Goal: Transaction & Acquisition: Purchase product/service

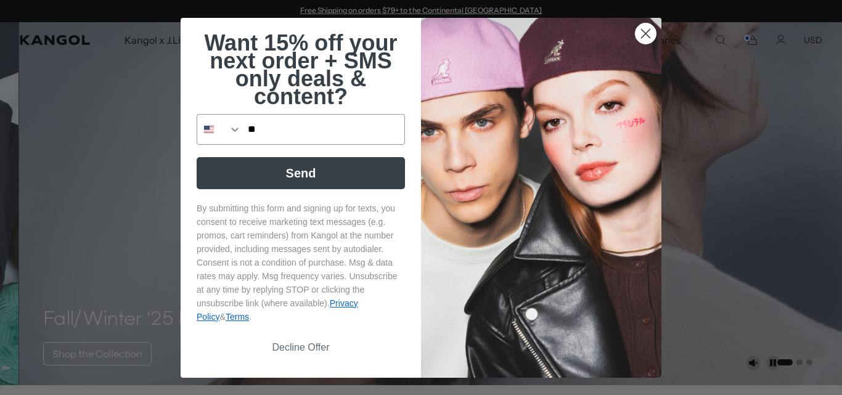
type input "**********"
click at [301, 166] on button "Send" at bounding box center [301, 173] width 208 height 32
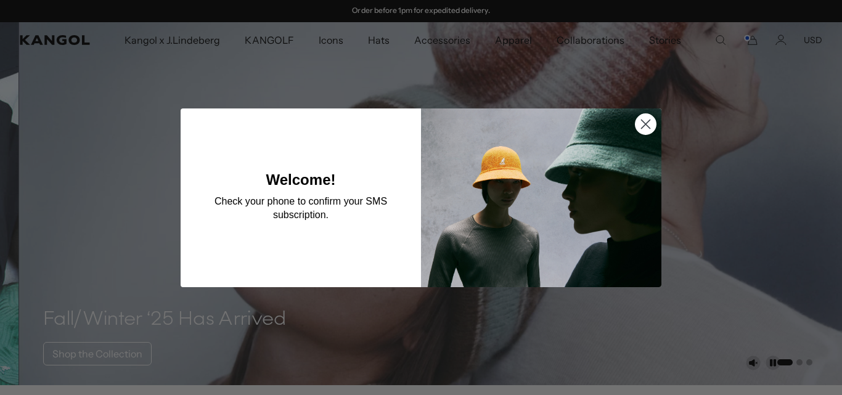
click at [643, 124] on icon "Close dialog" at bounding box center [646, 124] width 22 height 22
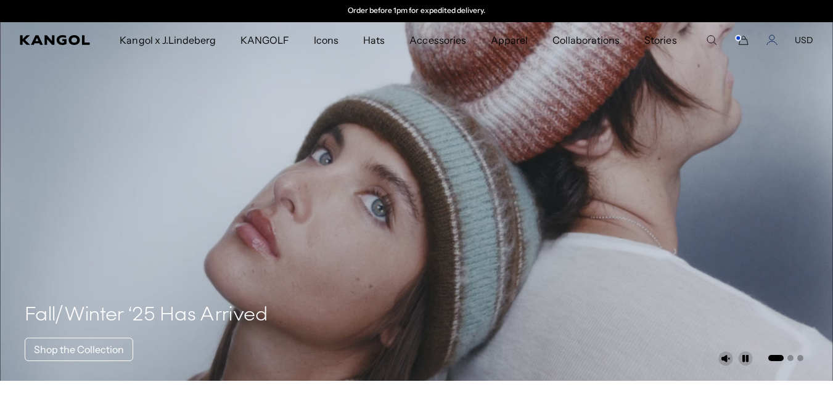
click at [769, 40] on icon "Account" at bounding box center [771, 40] width 11 height 11
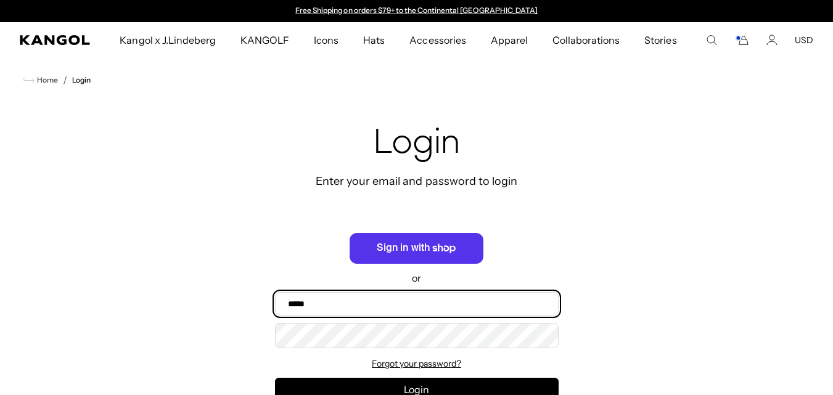
click at [392, 308] on input "Email" at bounding box center [416, 303] width 283 height 23
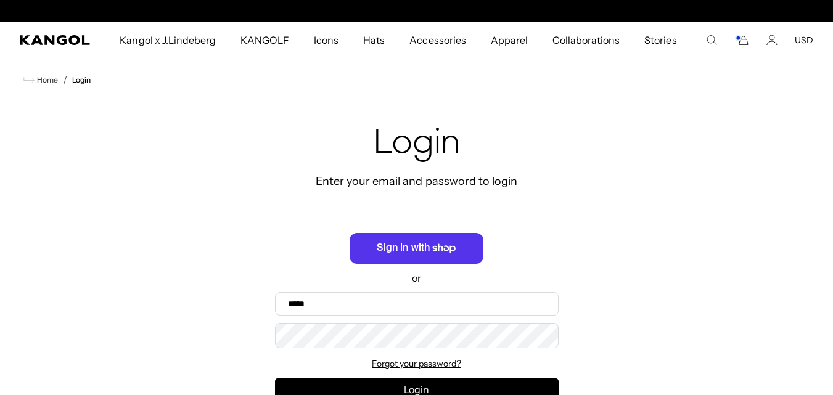
scroll to position [0, 254]
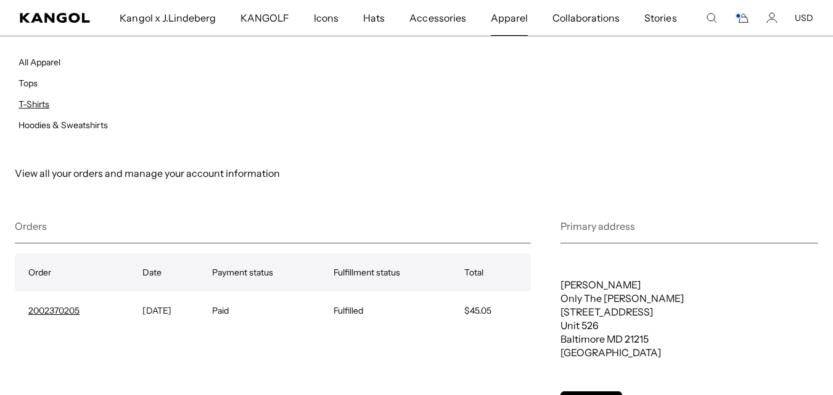
scroll to position [0, 254]
click at [39, 105] on link "T-Shirts" at bounding box center [33, 104] width 31 height 11
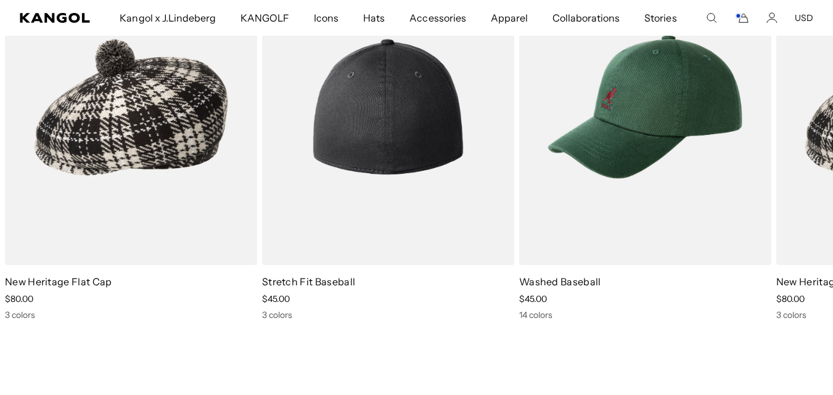
click at [357, 181] on img "2 of 3" at bounding box center [388, 107] width 252 height 316
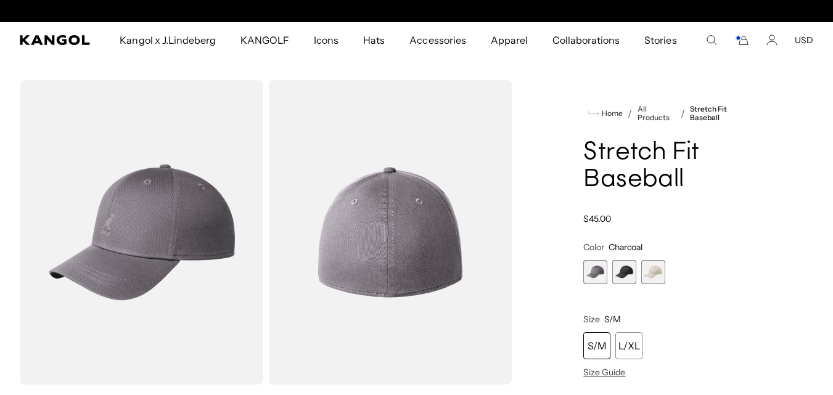
click at [627, 274] on span "2 of 3" at bounding box center [624, 272] width 24 height 24
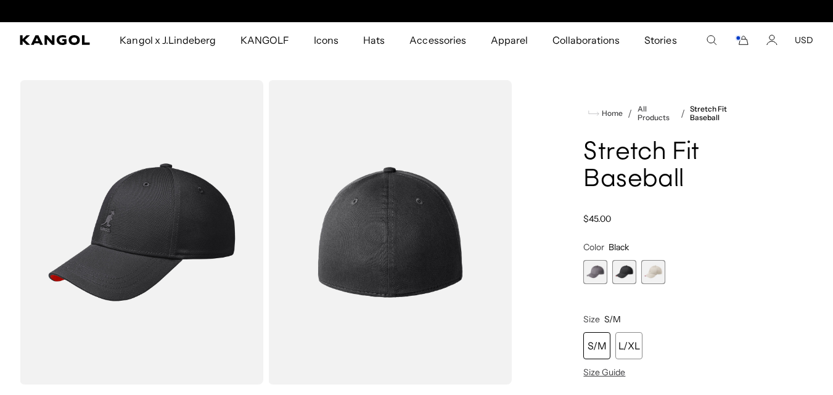
click at [651, 274] on span "3 of 3" at bounding box center [653, 272] width 24 height 24
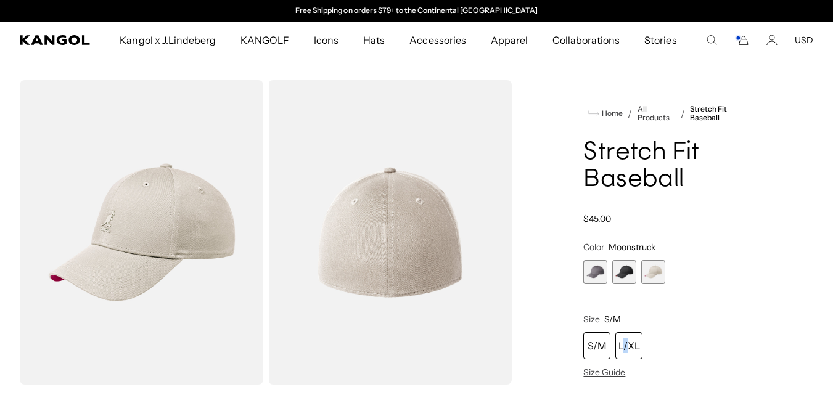
click at [625, 346] on div "L/XL" at bounding box center [628, 345] width 27 height 27
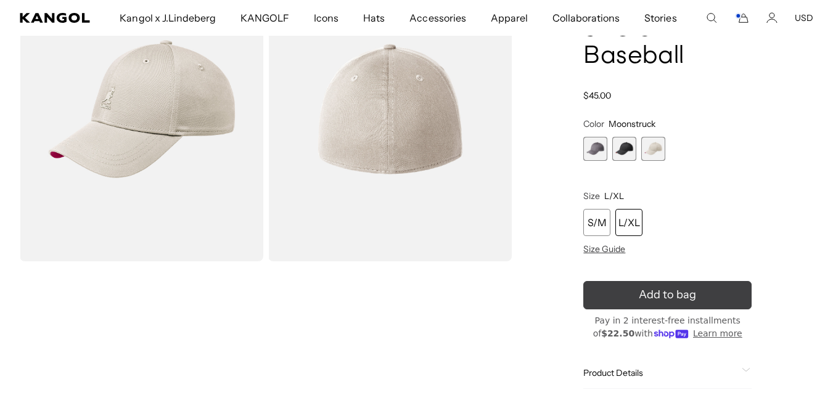
click at [674, 294] on icon "submit" at bounding box center [668, 295] width 20 height 20
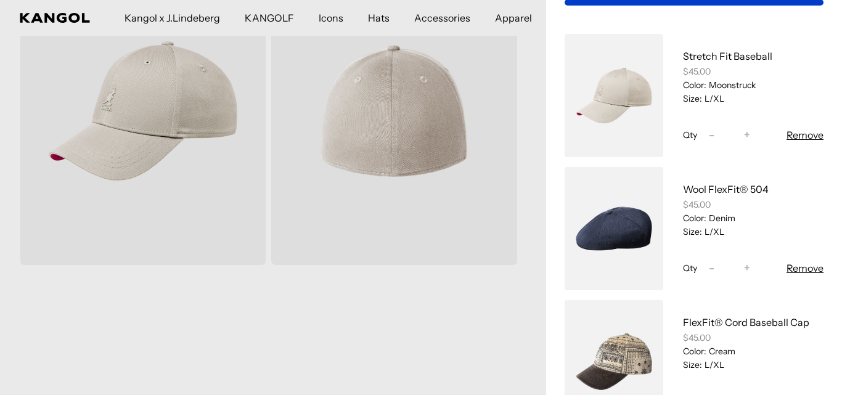
click at [786, 135] on button "Remove" at bounding box center [804, 135] width 37 height 15
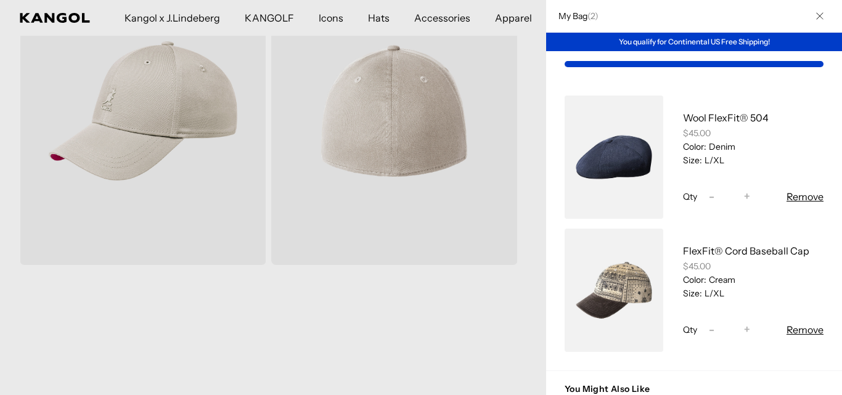
click at [816, 15] on icon "Close" at bounding box center [819, 15] width 7 height 7
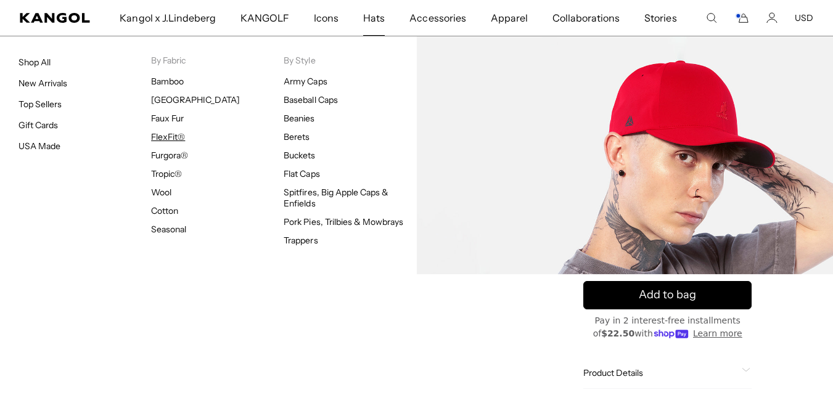
scroll to position [0, 254]
click at [158, 132] on link "FlexFit®" at bounding box center [168, 136] width 34 height 11
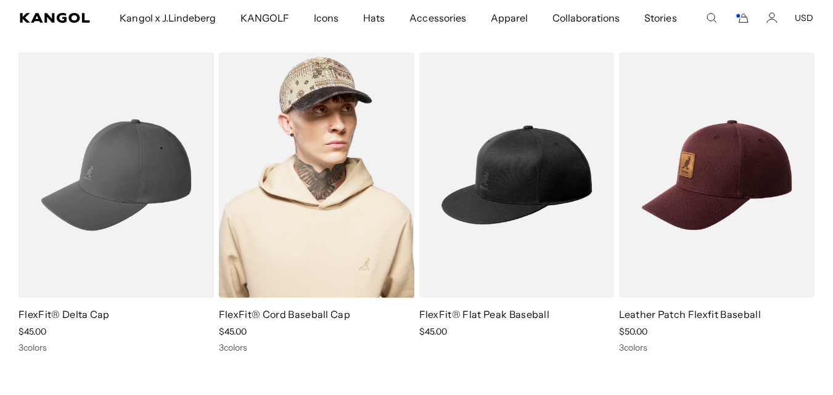
click at [296, 195] on img at bounding box center [316, 174] width 195 height 245
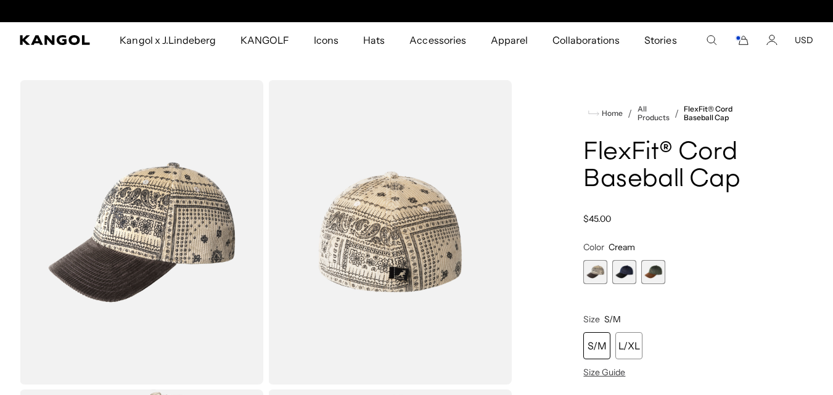
scroll to position [0, 254]
click at [622, 274] on span "2 of 3" at bounding box center [624, 272] width 24 height 24
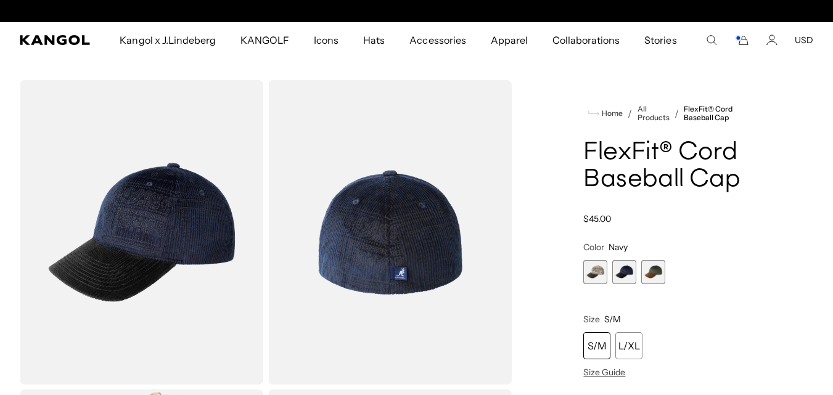
scroll to position [0, 254]
click at [657, 274] on span "3 of 3" at bounding box center [653, 272] width 24 height 24
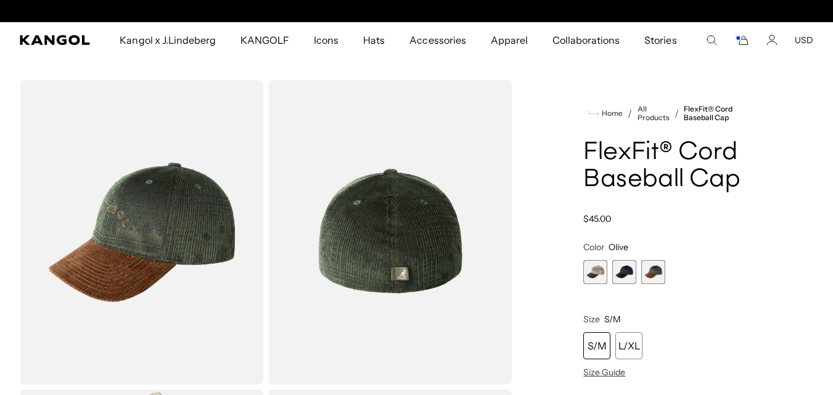
scroll to position [0, 254]
click at [617, 269] on span "2 of 3" at bounding box center [624, 272] width 24 height 24
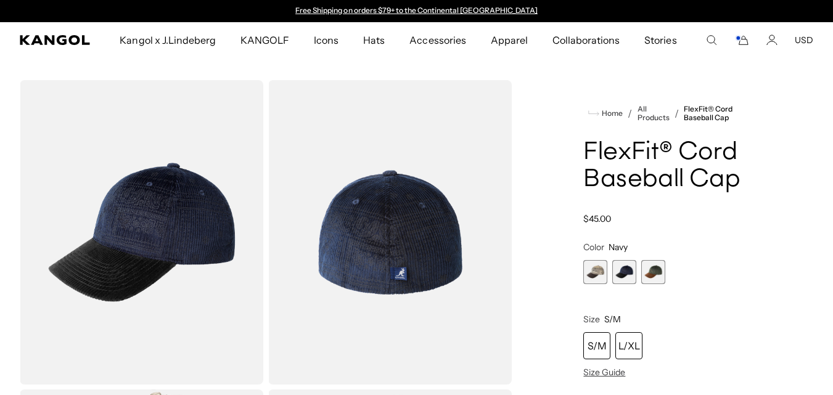
click at [629, 346] on div "L/XL" at bounding box center [628, 345] width 27 height 27
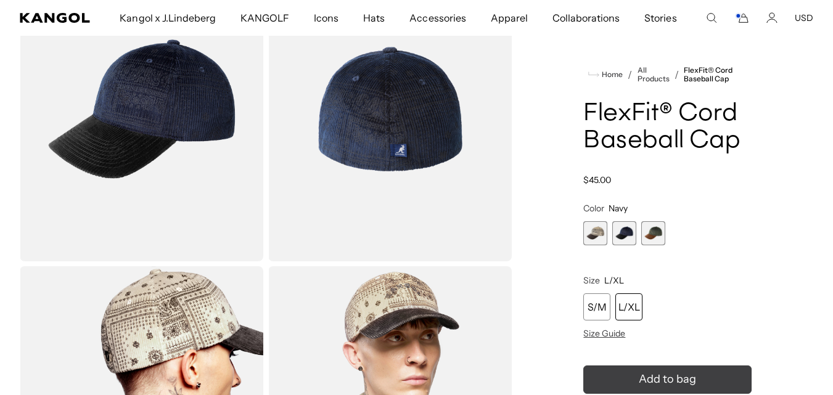
click at [693, 378] on span "Add to bag" at bounding box center [666, 379] width 57 height 17
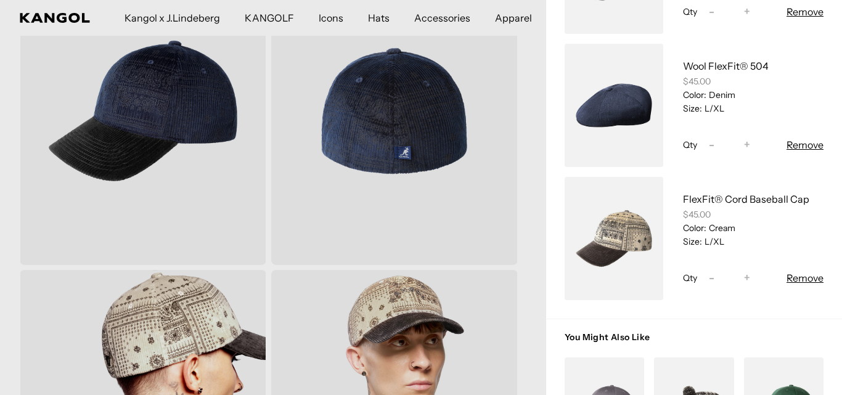
click at [793, 275] on button "Remove" at bounding box center [804, 278] width 37 height 15
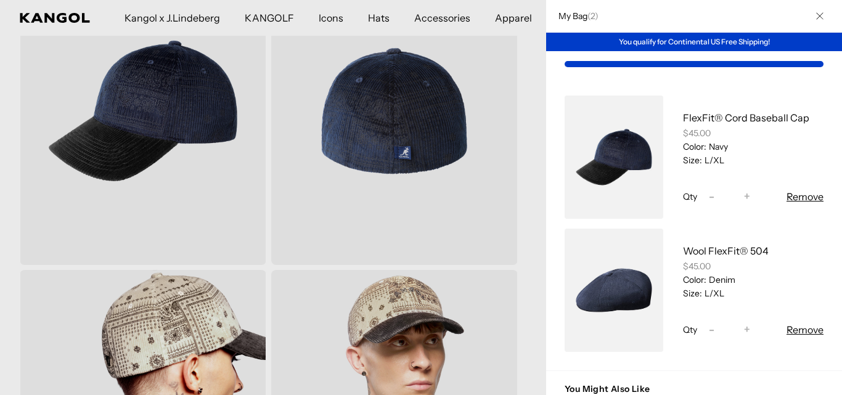
click at [816, 14] on icon "Close" at bounding box center [819, 15] width 7 height 7
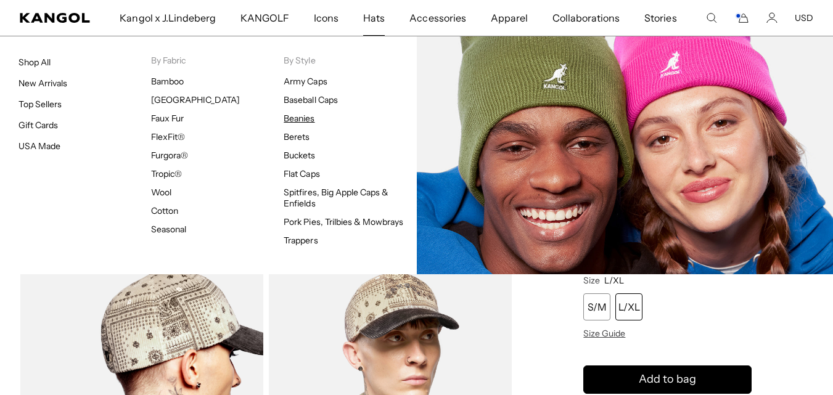
click at [301, 118] on link "Beanies" at bounding box center [298, 118] width 31 height 11
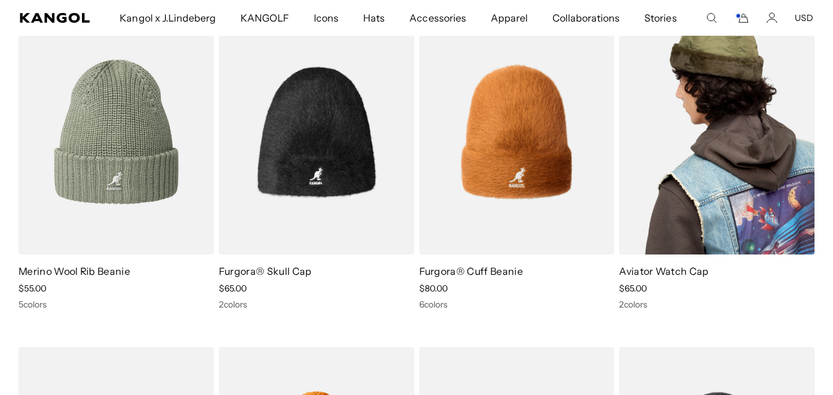
click at [677, 152] on img at bounding box center [716, 131] width 195 height 245
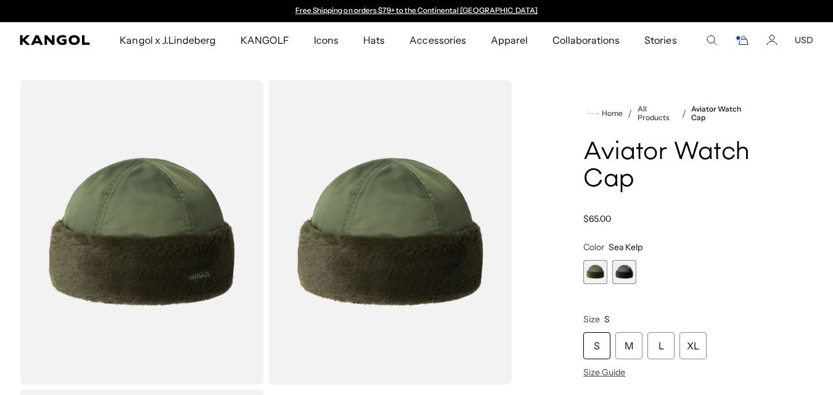
click at [627, 273] on span "2 of 2" at bounding box center [624, 272] width 24 height 24
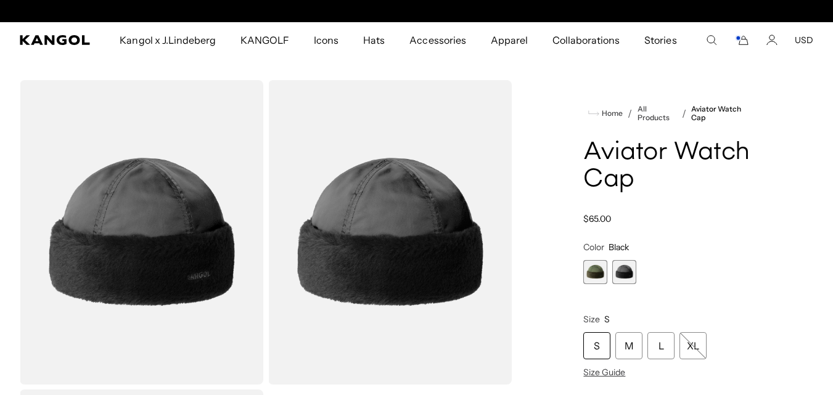
scroll to position [0, 254]
click at [593, 271] on span "1 of 2" at bounding box center [595, 272] width 24 height 24
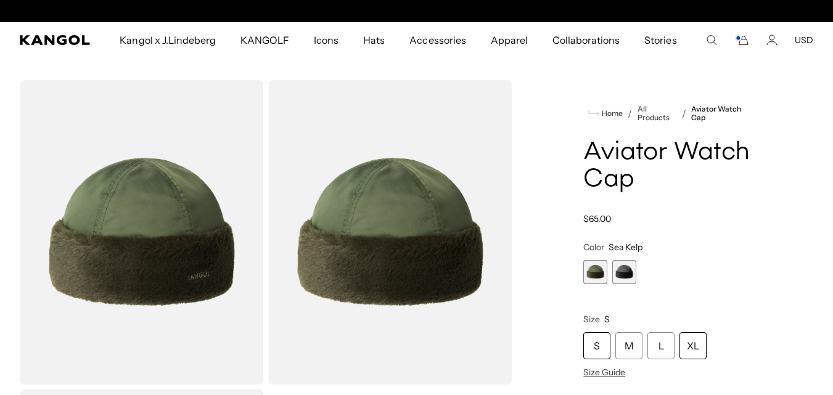
scroll to position [0, 254]
click at [695, 343] on div "XL" at bounding box center [692, 345] width 27 height 27
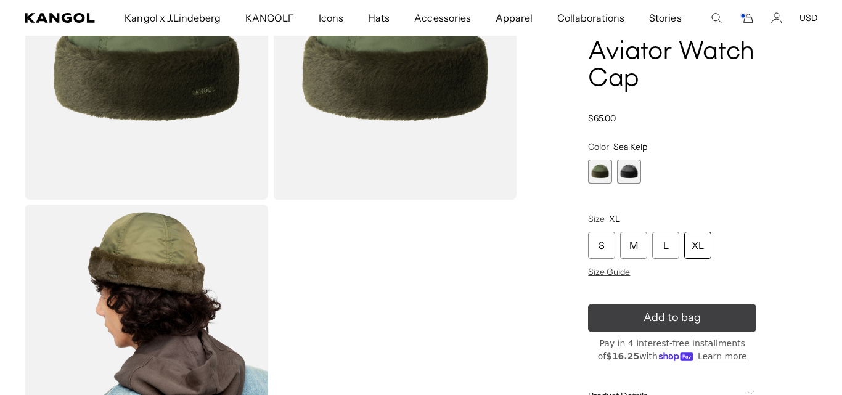
scroll to position [0, 254]
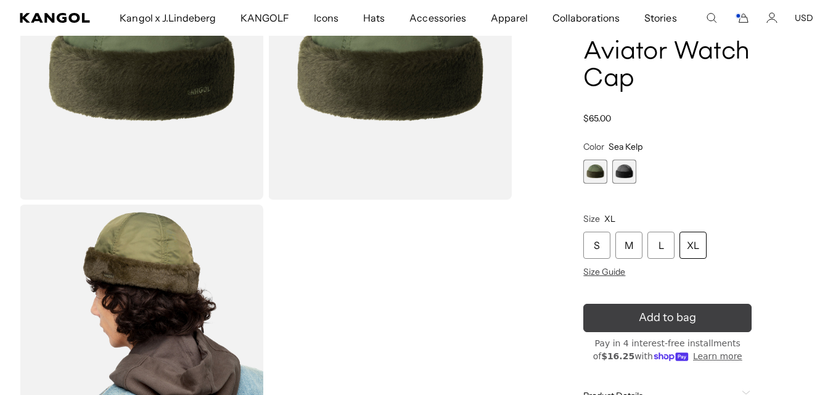
click at [690, 317] on span "Add to bag" at bounding box center [666, 317] width 57 height 17
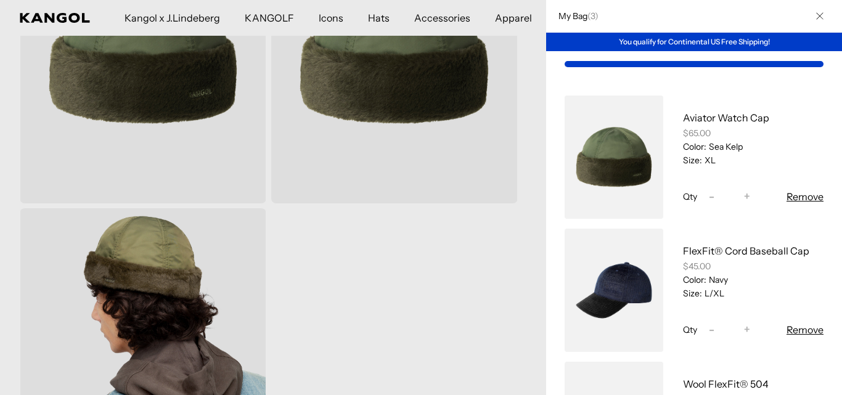
click at [816, 17] on icon "Close" at bounding box center [819, 16] width 7 height 7
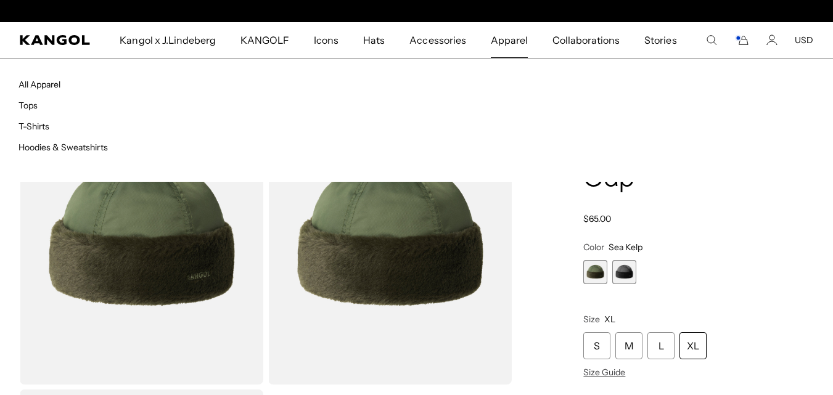
scroll to position [0, 0]
click at [32, 104] on link "Tops" at bounding box center [27, 105] width 19 height 11
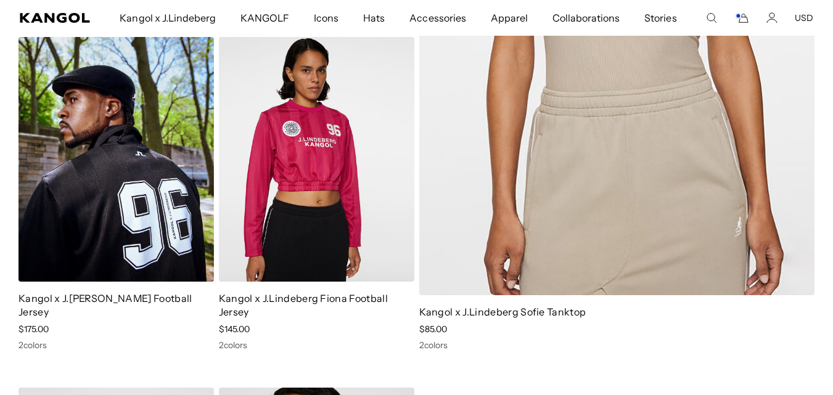
scroll to position [0, 254]
click at [136, 200] on img at bounding box center [115, 159] width 195 height 245
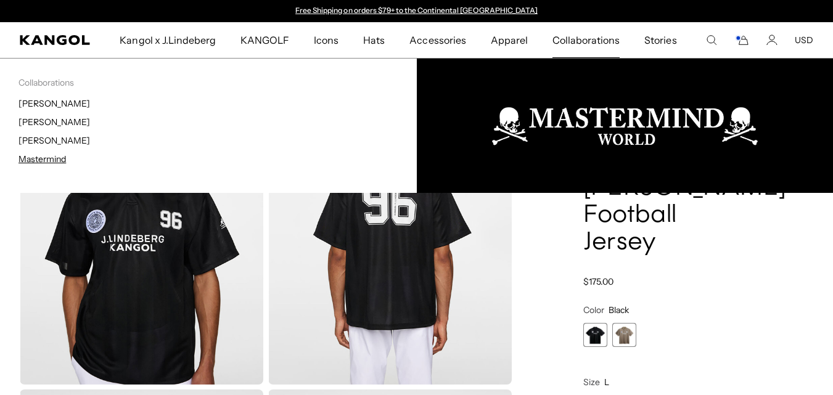
click at [49, 155] on link "Mastermind" at bounding box center [41, 158] width 47 height 11
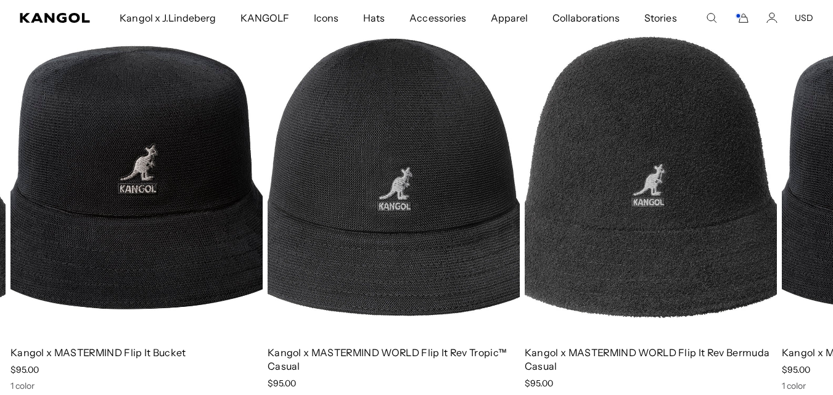
drag, startPoint x: 709, startPoint y: 257, endPoint x: 457, endPoint y: 287, distance: 253.2
click at [457, 285] on img "3 of 3" at bounding box center [393, 177] width 252 height 316
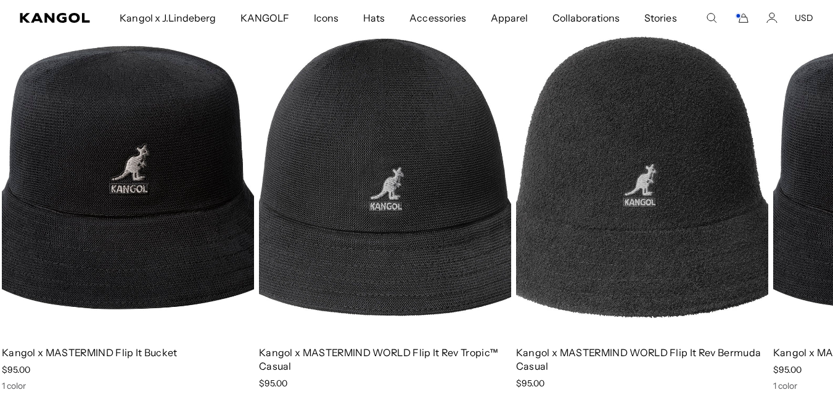
scroll to position [0, 254]
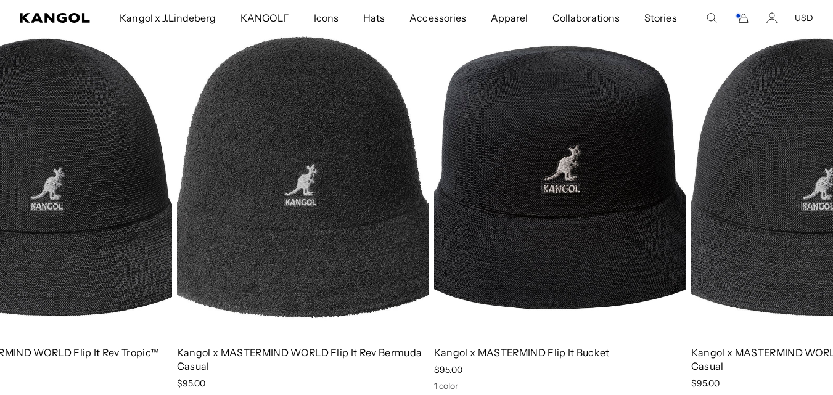
drag, startPoint x: 690, startPoint y: 258, endPoint x: 348, endPoint y: 218, distance: 343.7
click at [348, 217] on img "1 of 3" at bounding box center [303, 177] width 252 height 316
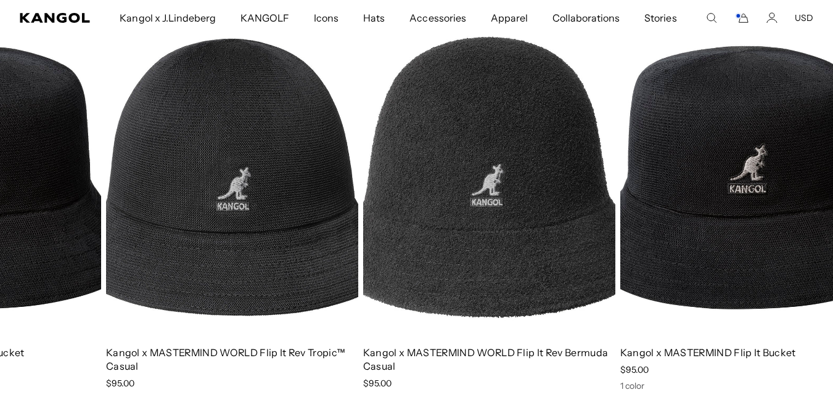
drag, startPoint x: 670, startPoint y: 258, endPoint x: 0, endPoint y: 290, distance: 670.6
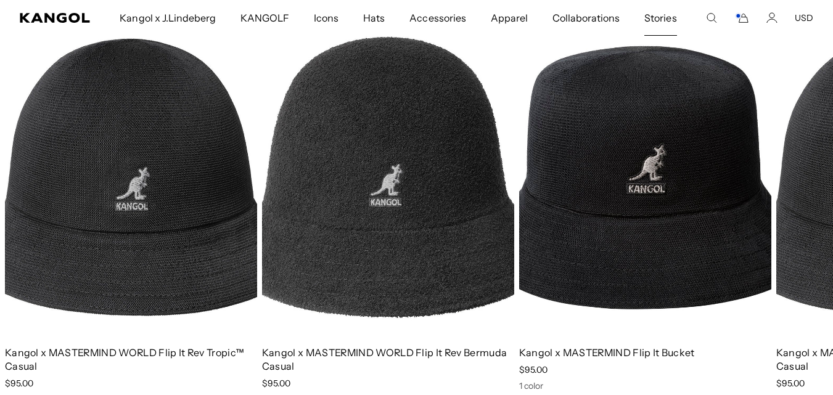
scroll to position [0, 0]
